Goal: Task Accomplishment & Management: Manage account settings

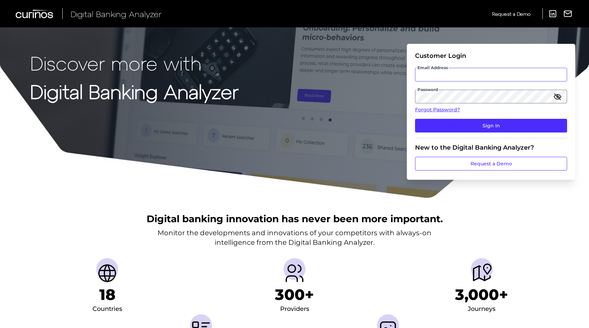
type input "[PERSON_NAME][EMAIL_ADDRESS][PERSON_NAME][DOMAIN_NAME]"
click at [559, 98] on icon "button" at bounding box center [558, 97] width 6 height 6
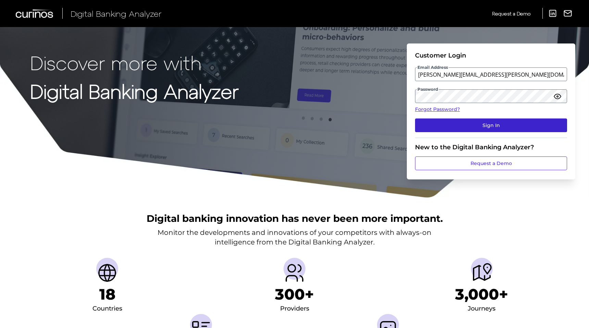
click at [487, 122] on button "Sign In" at bounding box center [491, 126] width 152 height 14
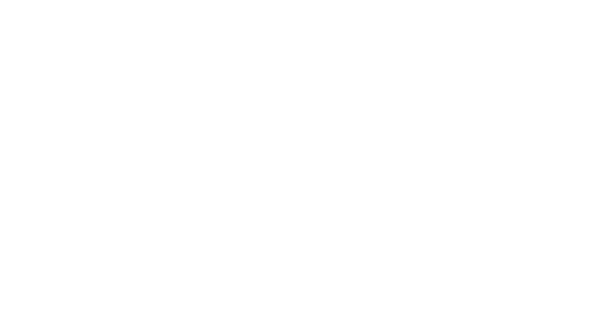
scroll to position [0, 0]
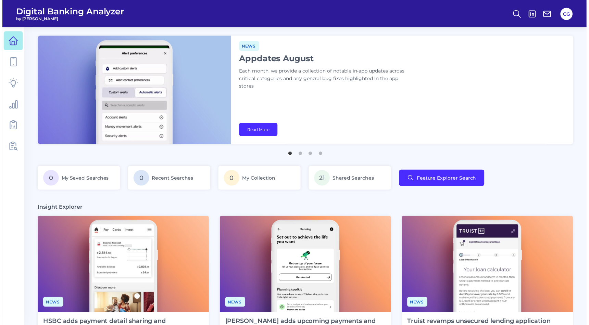
scroll to position [0, 24]
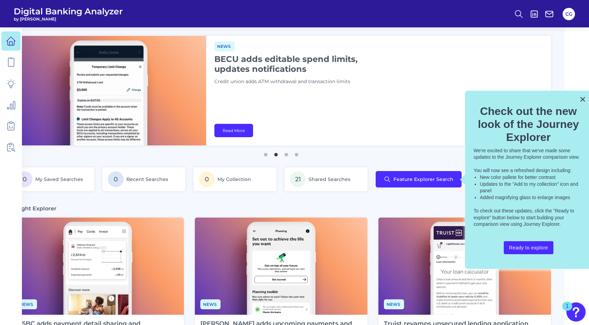
click at [589, 99] on div "× Check out the new look of the Journey Explorer We're excited to share that we…" at bounding box center [528, 180] width 127 height 179
click at [582, 97] on button "×" at bounding box center [583, 99] width 7 height 11
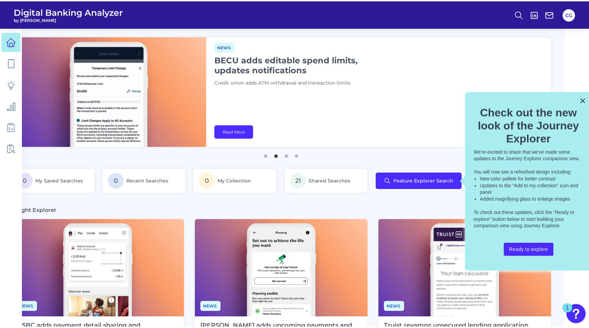
scroll to position [0, 0]
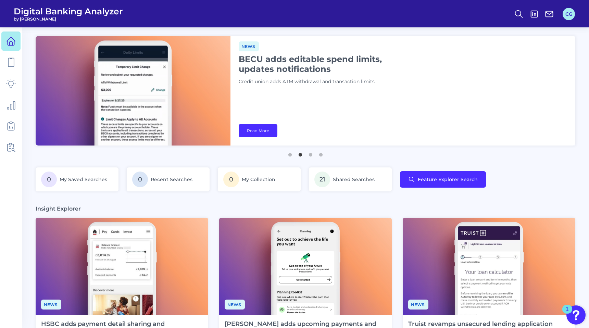
click at [568, 16] on button "CG" at bounding box center [569, 14] width 12 height 12
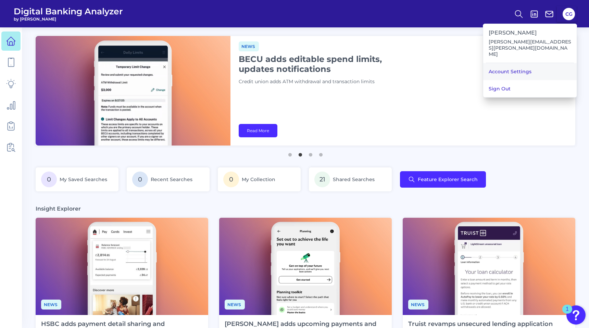
click at [522, 63] on link "Account Settings" at bounding box center [530, 71] width 94 height 17
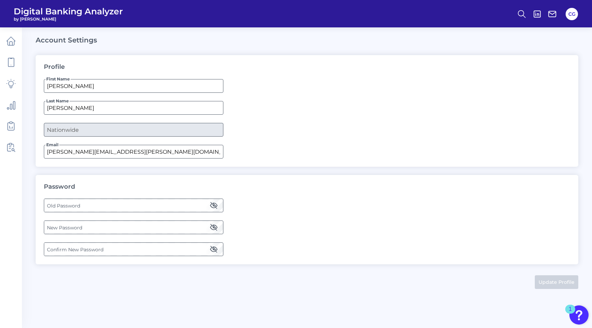
click at [214, 206] on icon "button" at bounding box center [214, 205] width 8 height 8
click at [91, 207] on label "Old Password" at bounding box center [133, 205] width 179 height 12
click at [126, 229] on label "New Password" at bounding box center [133, 227] width 179 height 12
click at [39, 205] on div "Password Old Password New Password Confirm New Password" at bounding box center [307, 220] width 543 height 90
click at [53, 227] on label "New Password" at bounding box center [133, 227] width 179 height 12
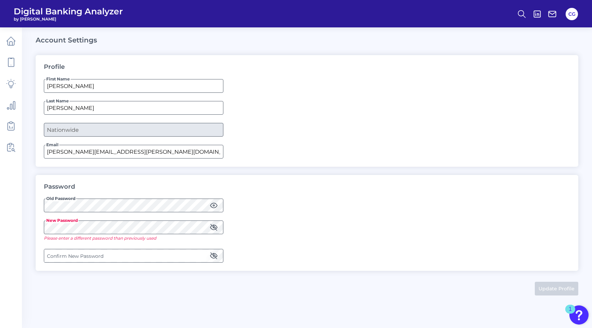
click at [216, 231] on icon "button" at bounding box center [214, 227] width 8 height 8
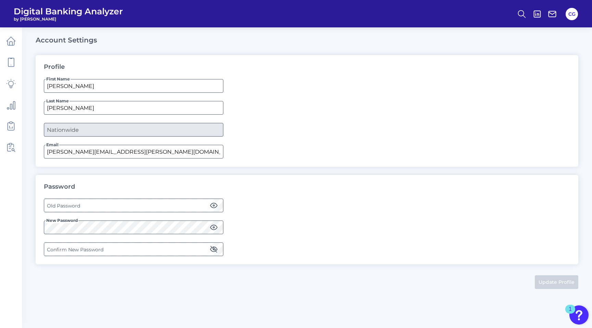
click at [130, 205] on label "Old Password" at bounding box center [133, 205] width 179 height 12
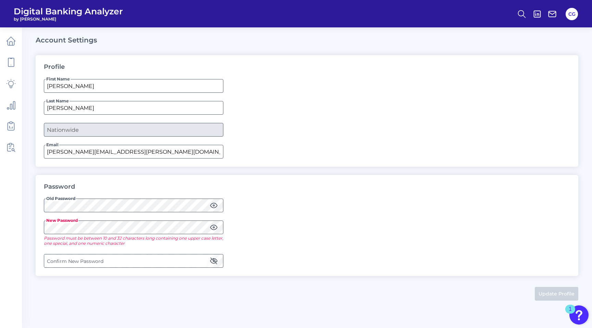
click at [277, 215] on div "Password Old Password New Password Password must be between 10 and 32 character…" at bounding box center [307, 225] width 543 height 101
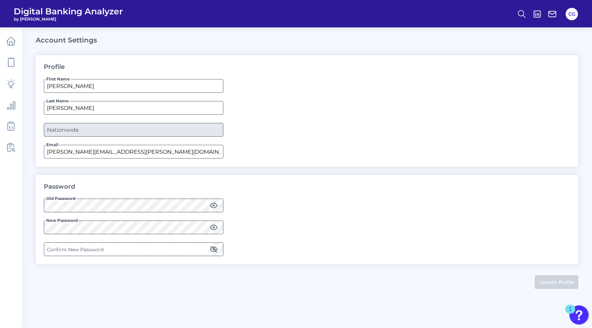
click at [123, 248] on label "Confirm New Password" at bounding box center [133, 249] width 179 height 12
click at [552, 282] on button "Update Profile" at bounding box center [557, 282] width 44 height 14
click at [38, 10] on span "Digital Banking Analyzer" at bounding box center [68, 11] width 109 height 10
click at [11, 38] on icon at bounding box center [11, 41] width 10 height 10
